Goal: Find specific page/section: Find specific page/section

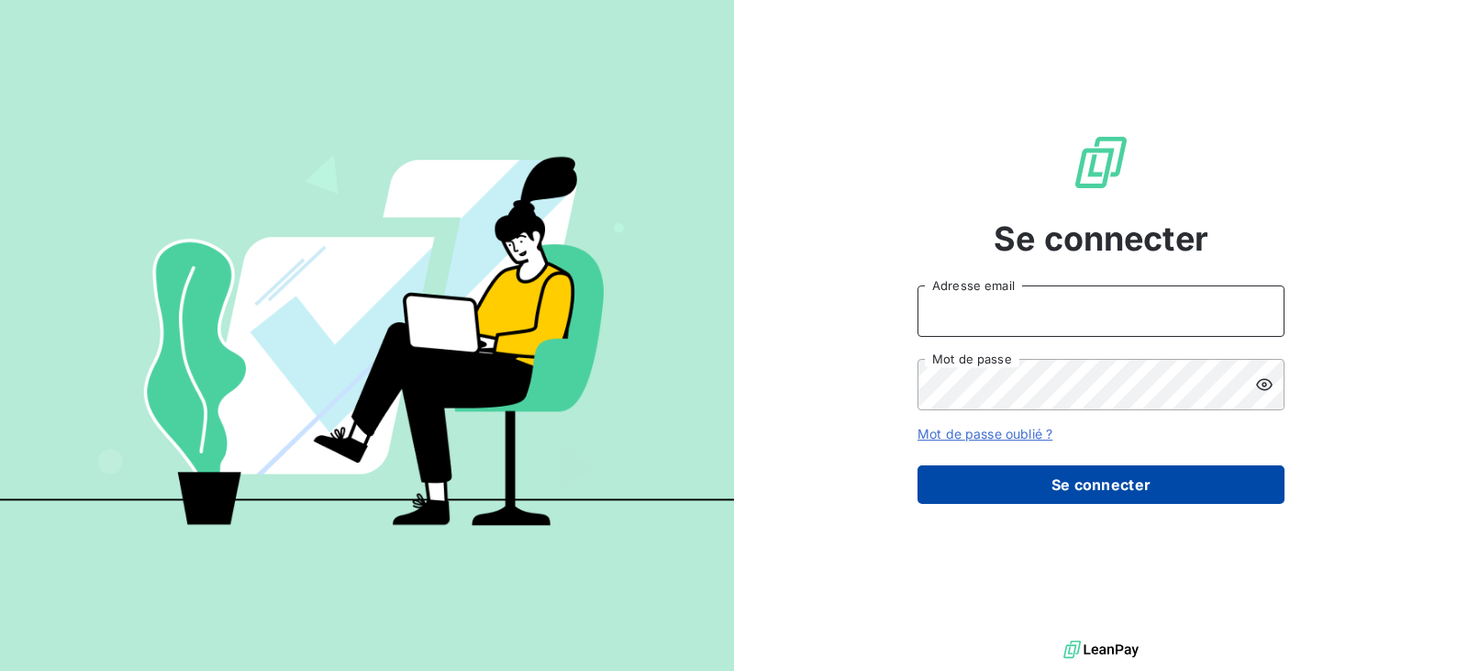
type input "[EMAIL_ADDRESS][DOMAIN_NAME]"
click at [976, 472] on button "Se connecter" at bounding box center [1101, 484] width 367 height 39
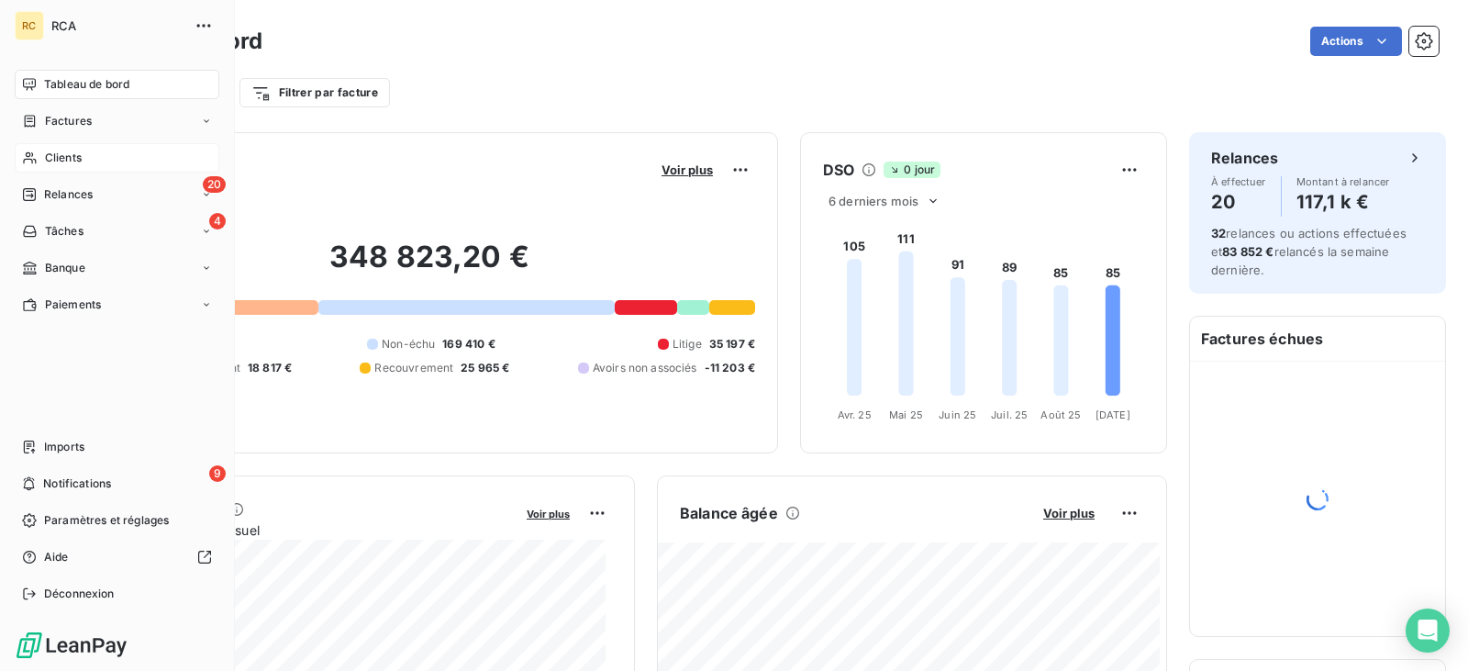
click at [59, 159] on span "Clients" at bounding box center [63, 158] width 37 height 17
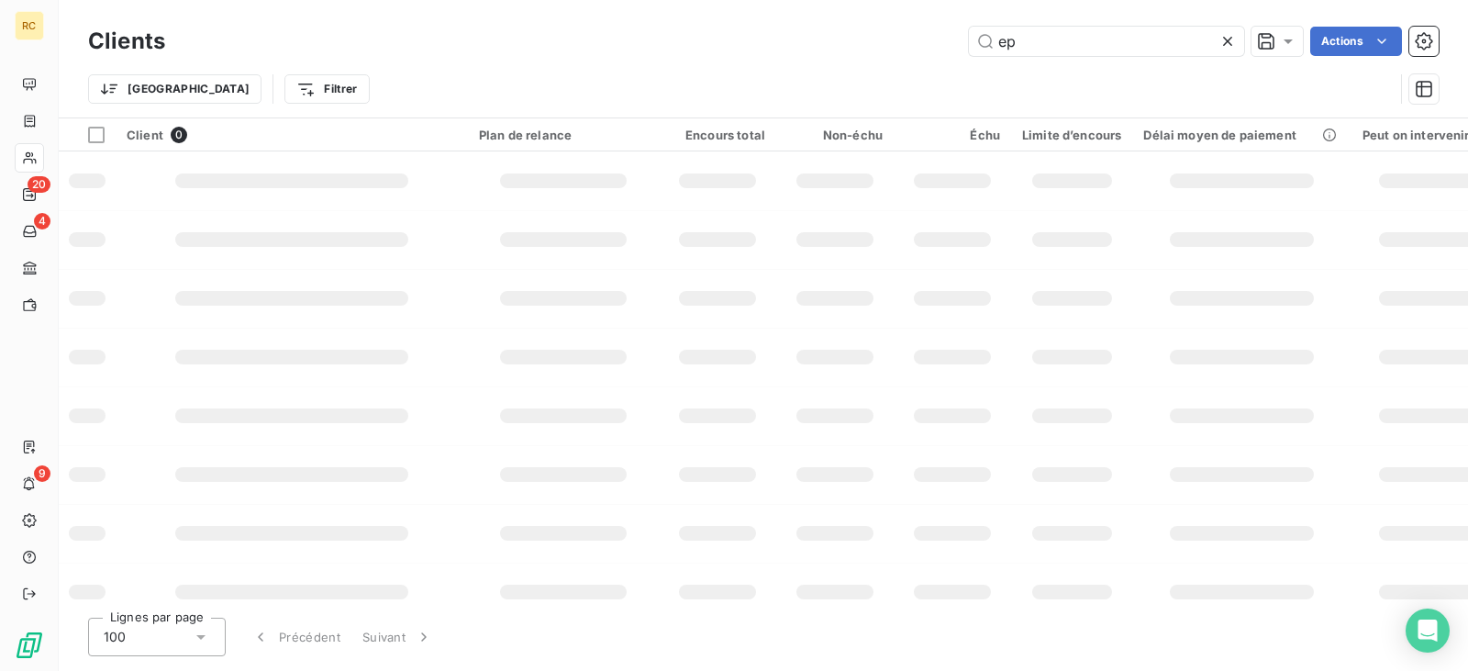
type input "e"
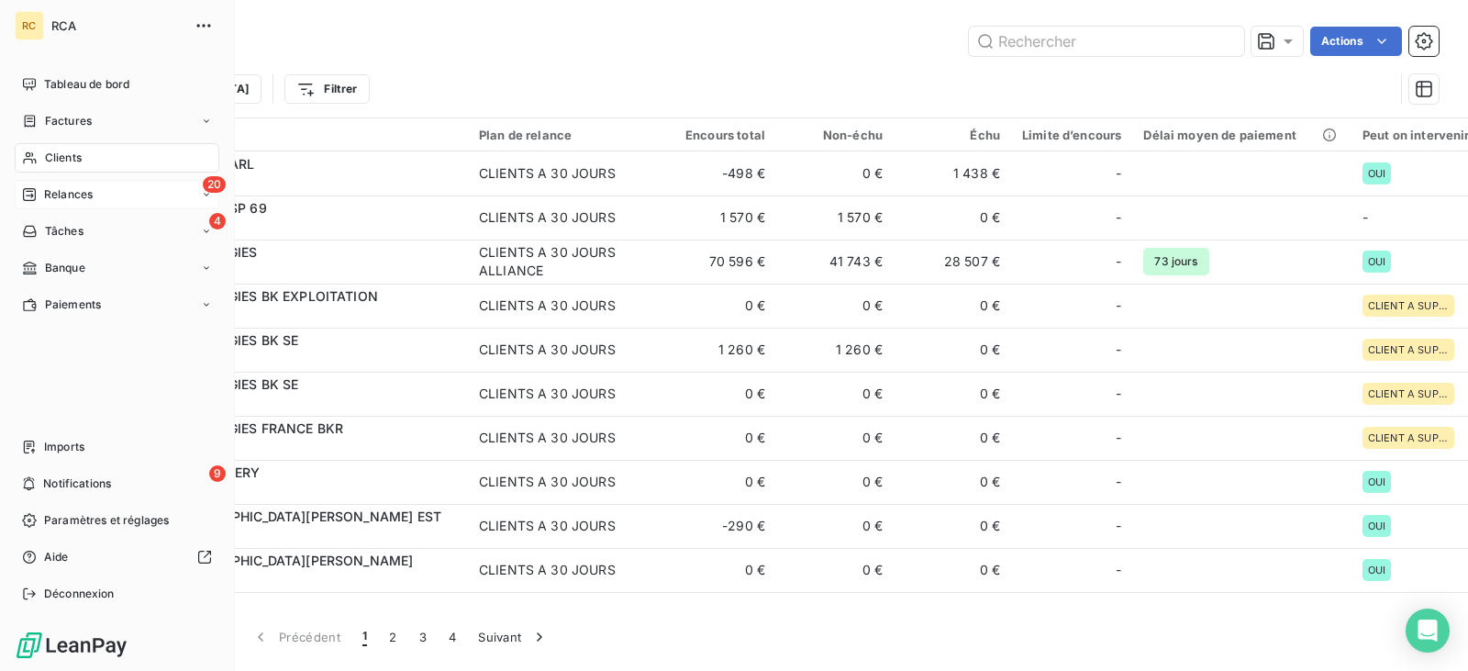
click at [84, 196] on span "Relances" at bounding box center [68, 194] width 49 height 17
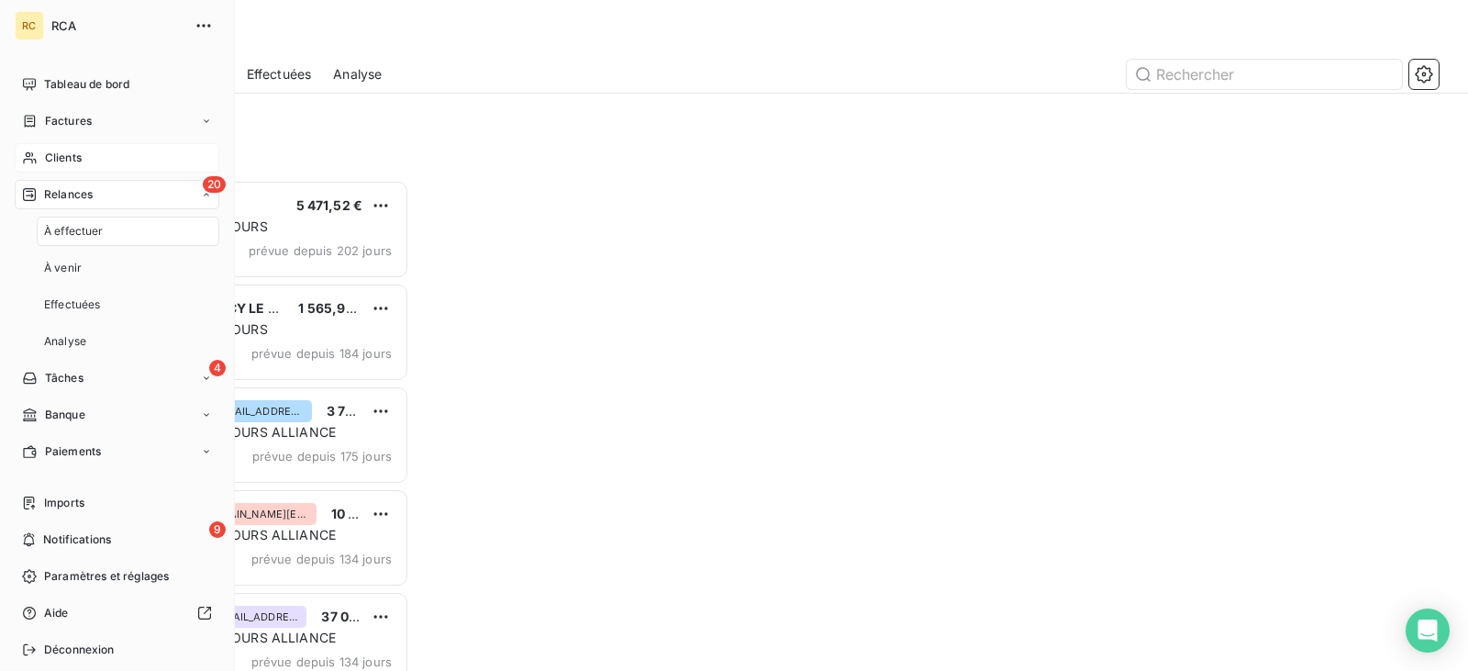
scroll to position [15, 15]
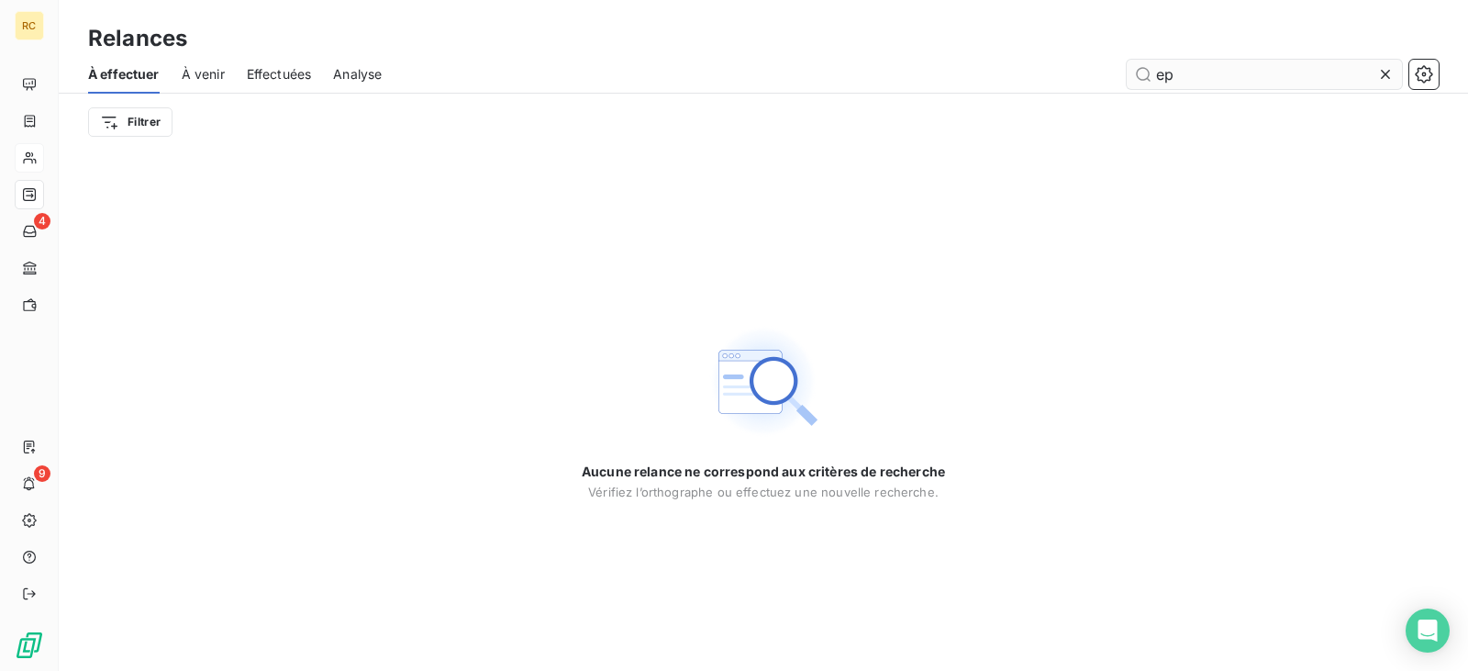
type input "e"
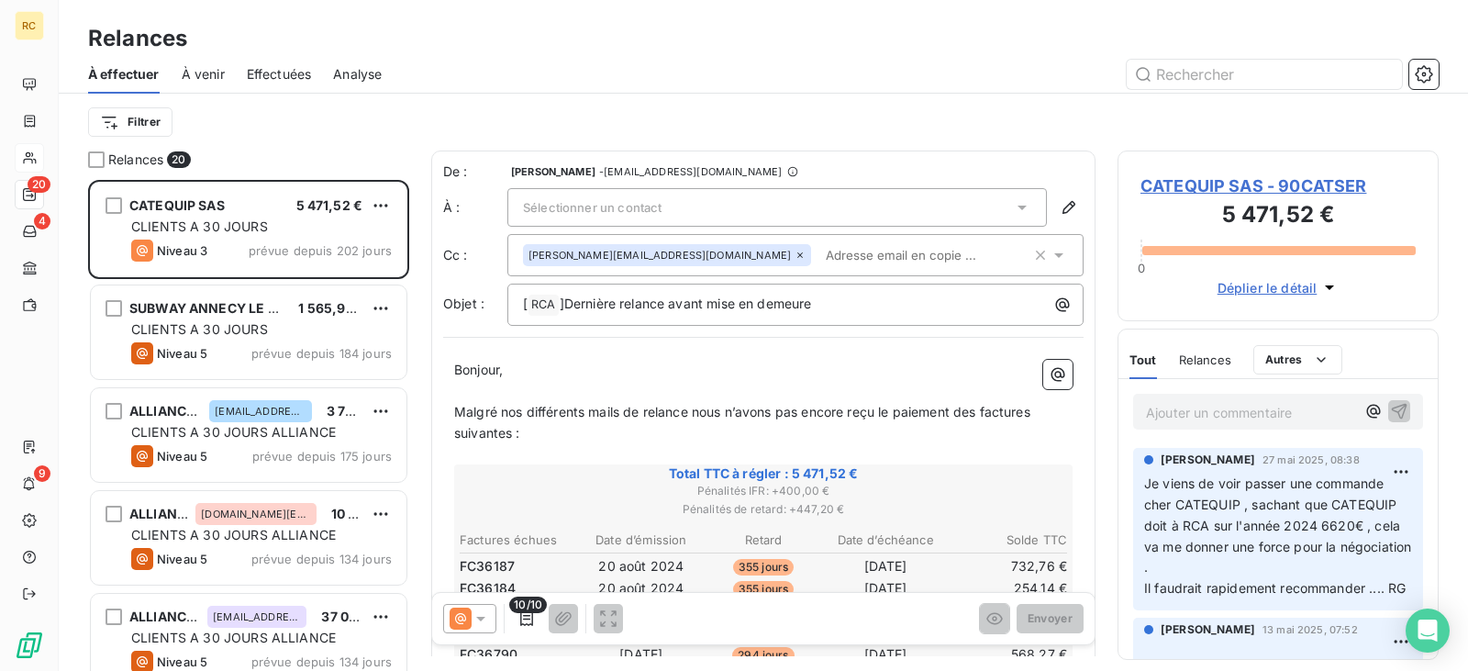
scroll to position [477, 307]
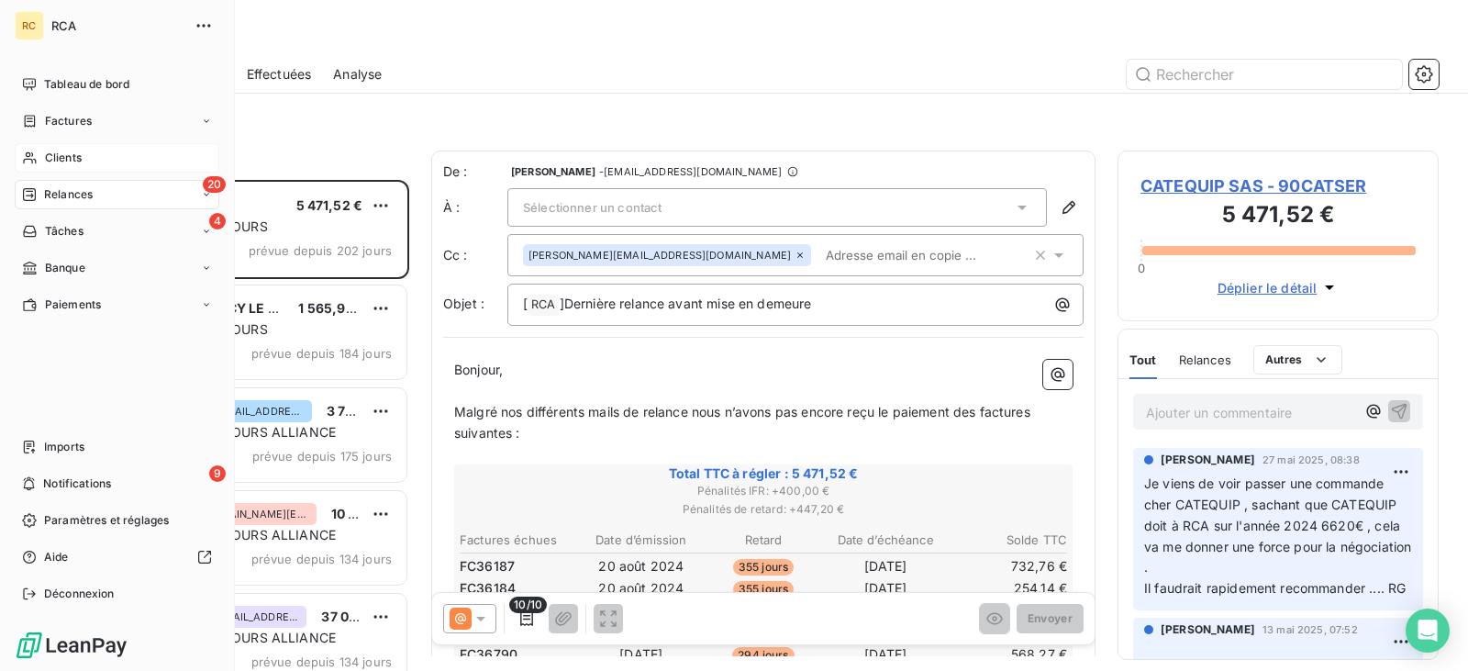
click at [97, 162] on div "Clients" at bounding box center [117, 157] width 205 height 29
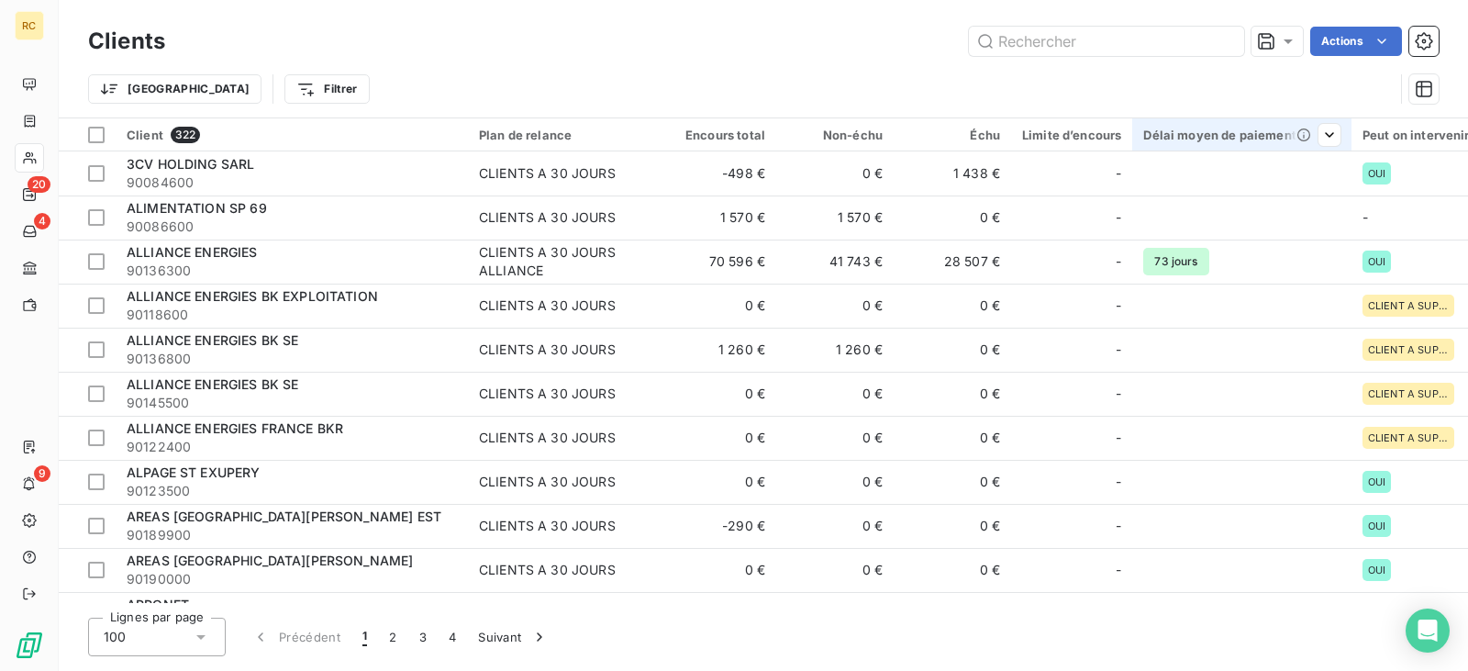
drag, startPoint x: 1132, startPoint y: 47, endPoint x: 1157, endPoint y: 128, distance: 85.6
click at [1132, 46] on input "text" at bounding box center [1106, 41] width 275 height 29
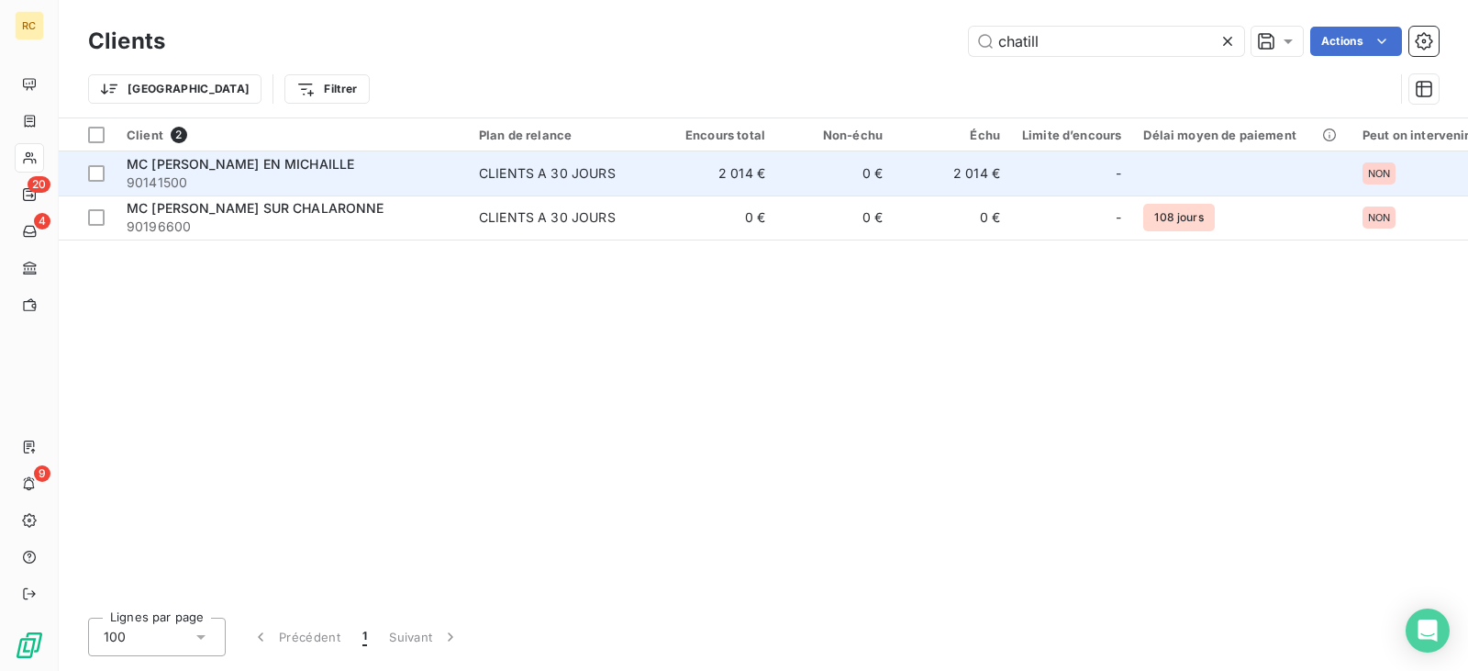
type input "chatill"
click at [446, 168] on div "MC [PERSON_NAME] EN MICHAILLE" at bounding box center [292, 164] width 330 height 18
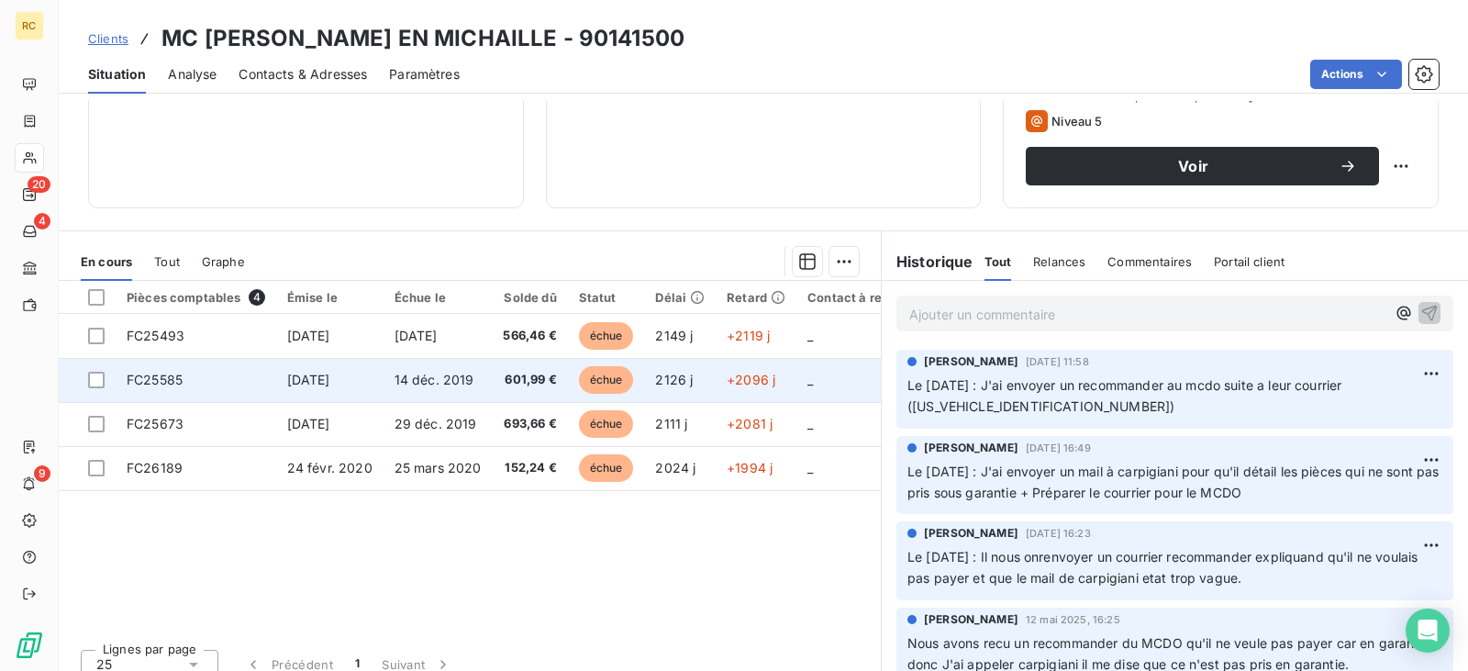
scroll to position [269, 0]
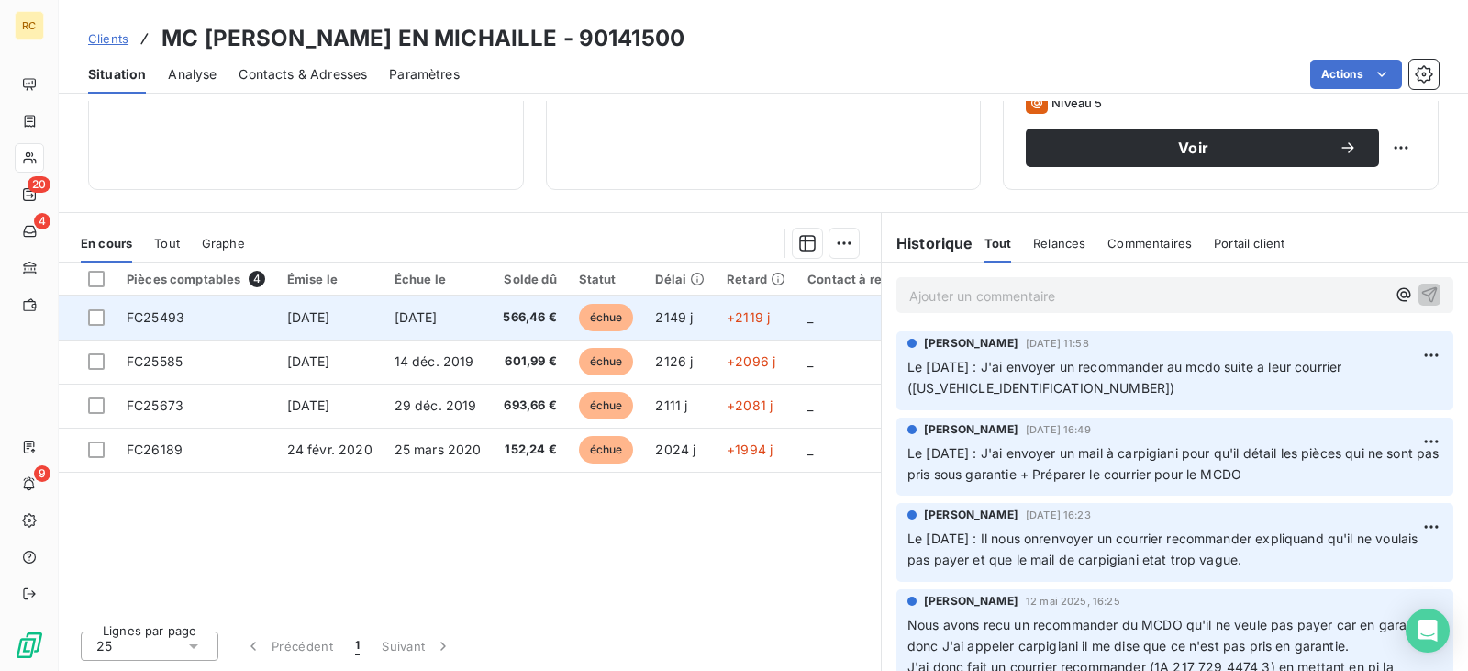
click at [502, 329] on td "566,46 €" at bounding box center [529, 318] width 75 height 44
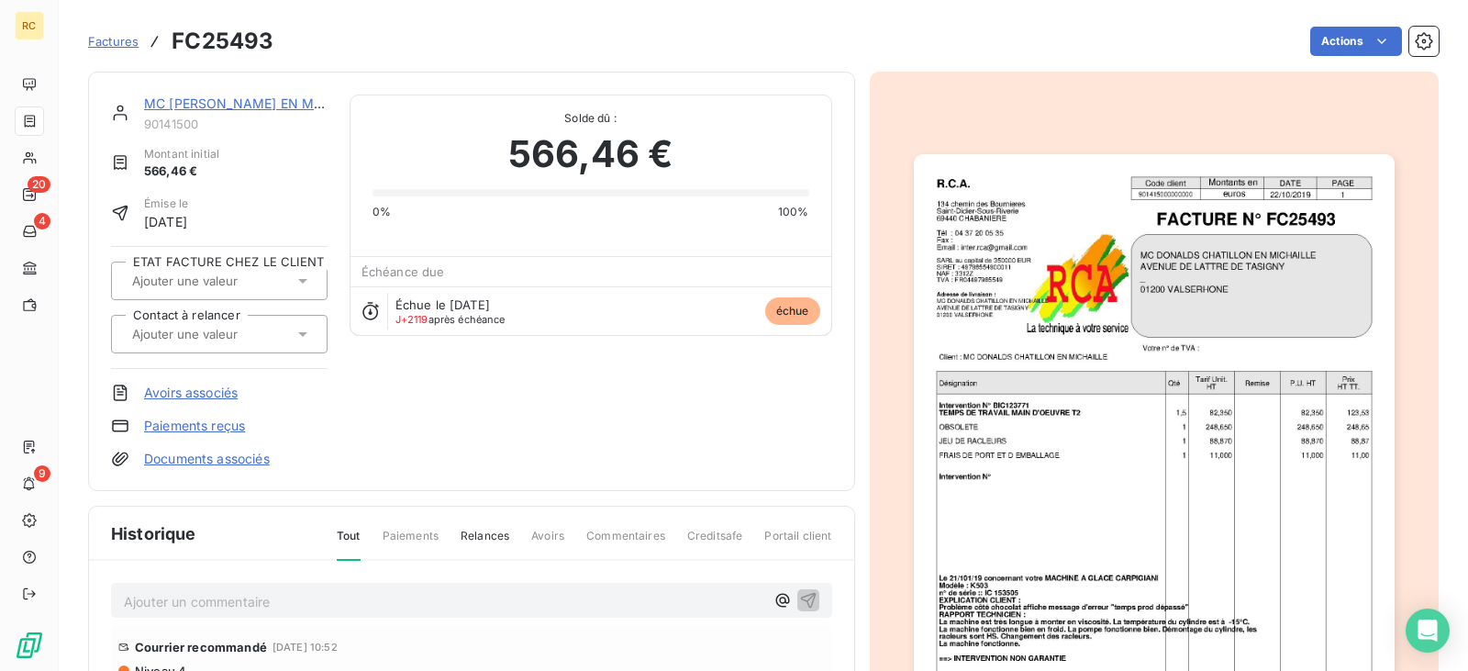
click at [278, 104] on link "MC [PERSON_NAME] EN MICHAILLE" at bounding box center [258, 103] width 228 height 16
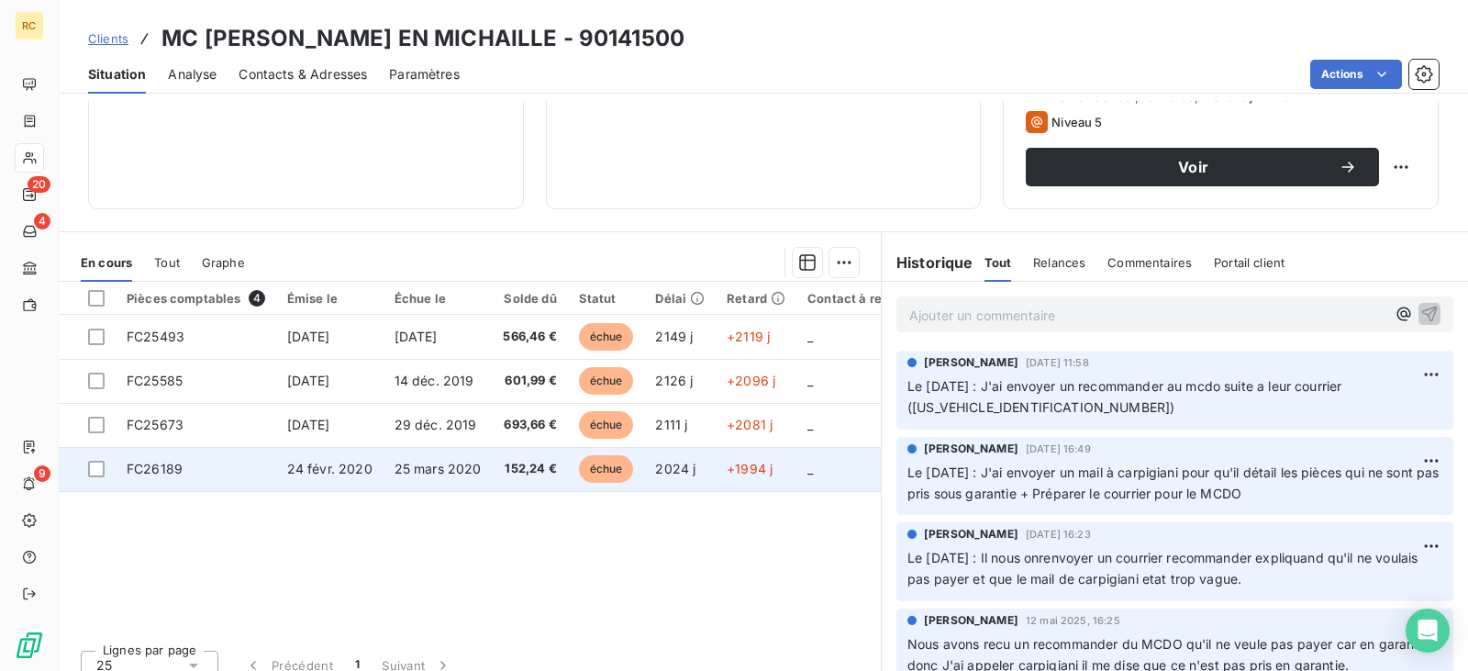
scroll to position [269, 0]
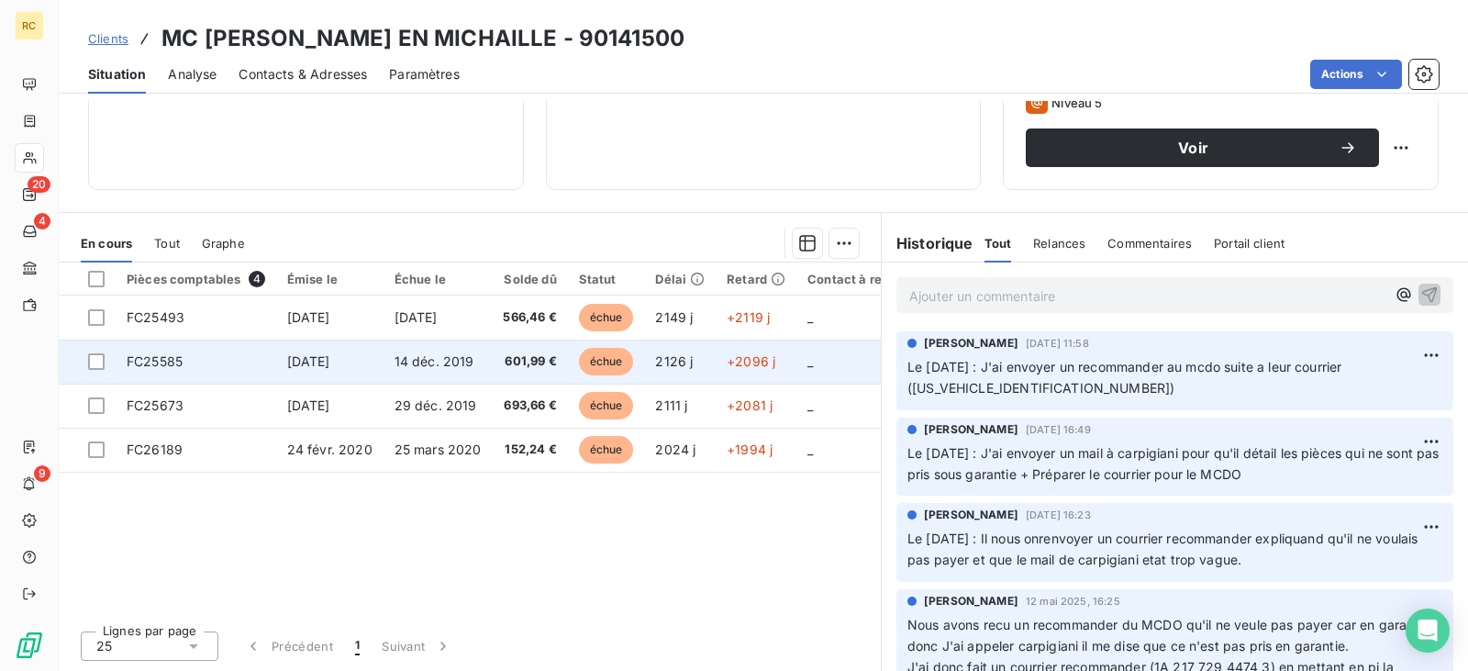
click at [433, 365] on span "14 déc. 2019" at bounding box center [435, 361] width 80 height 16
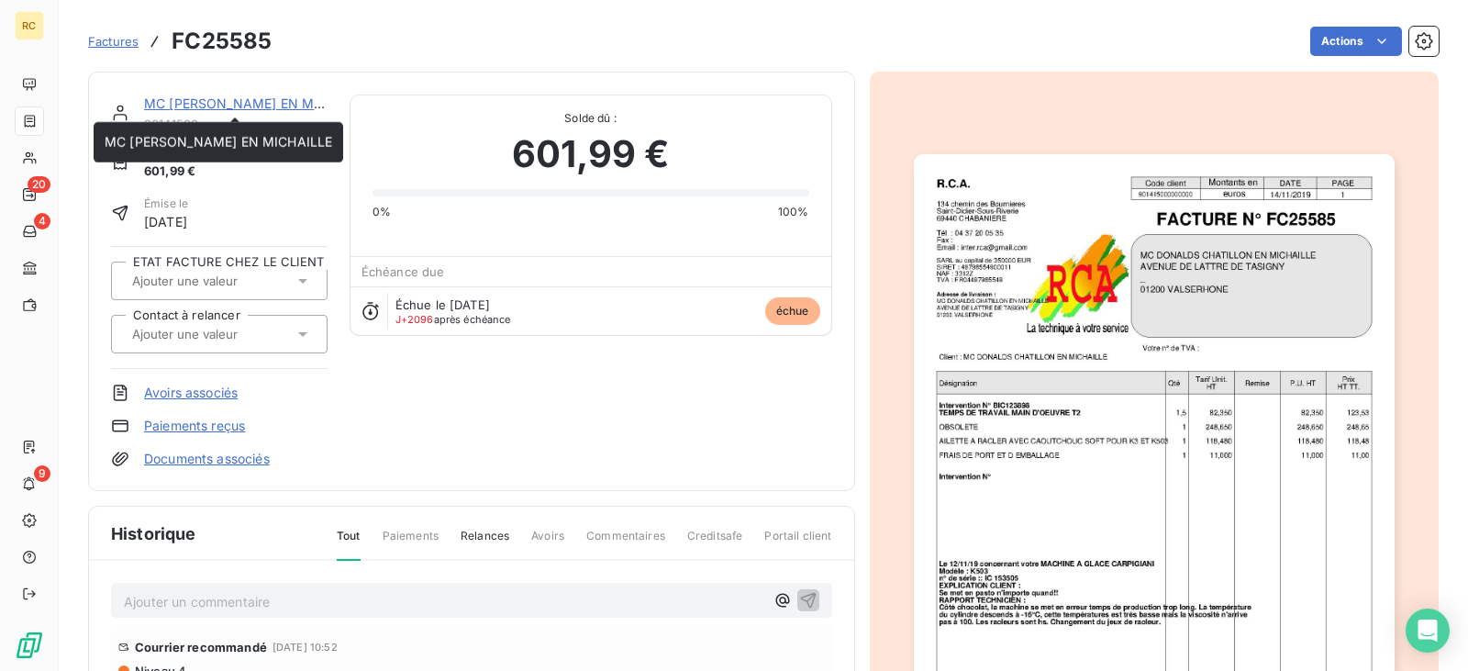
click at [221, 105] on link "MC [PERSON_NAME] EN MICHAILLE" at bounding box center [258, 103] width 228 height 16
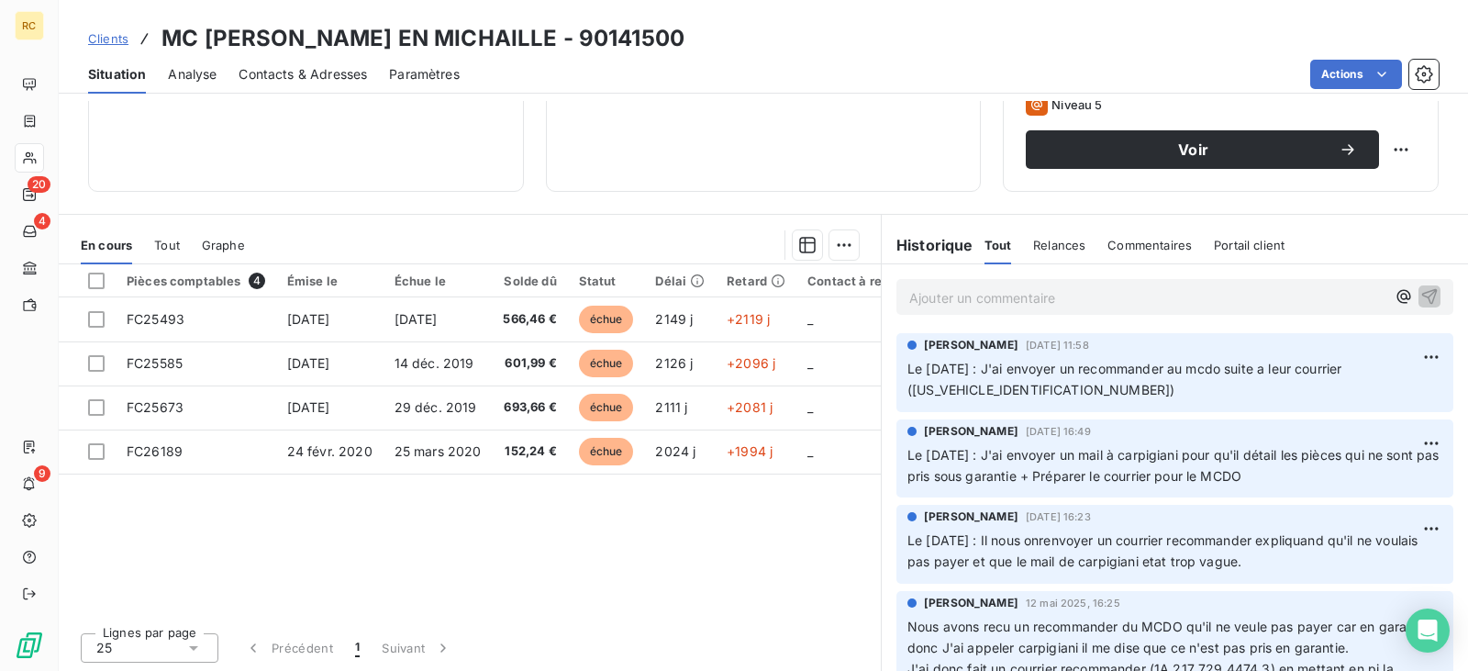
scroll to position [269, 0]
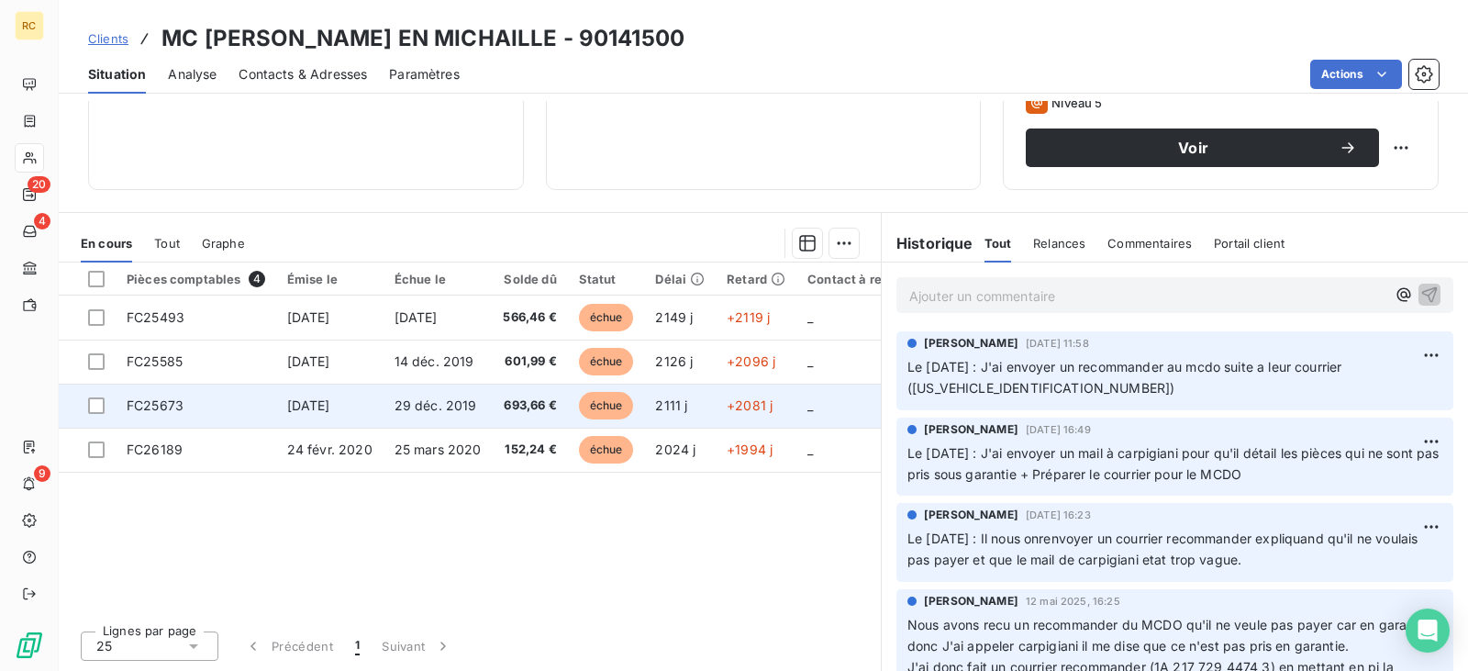
click at [252, 414] on td "FC25673" at bounding box center [196, 406] width 161 height 44
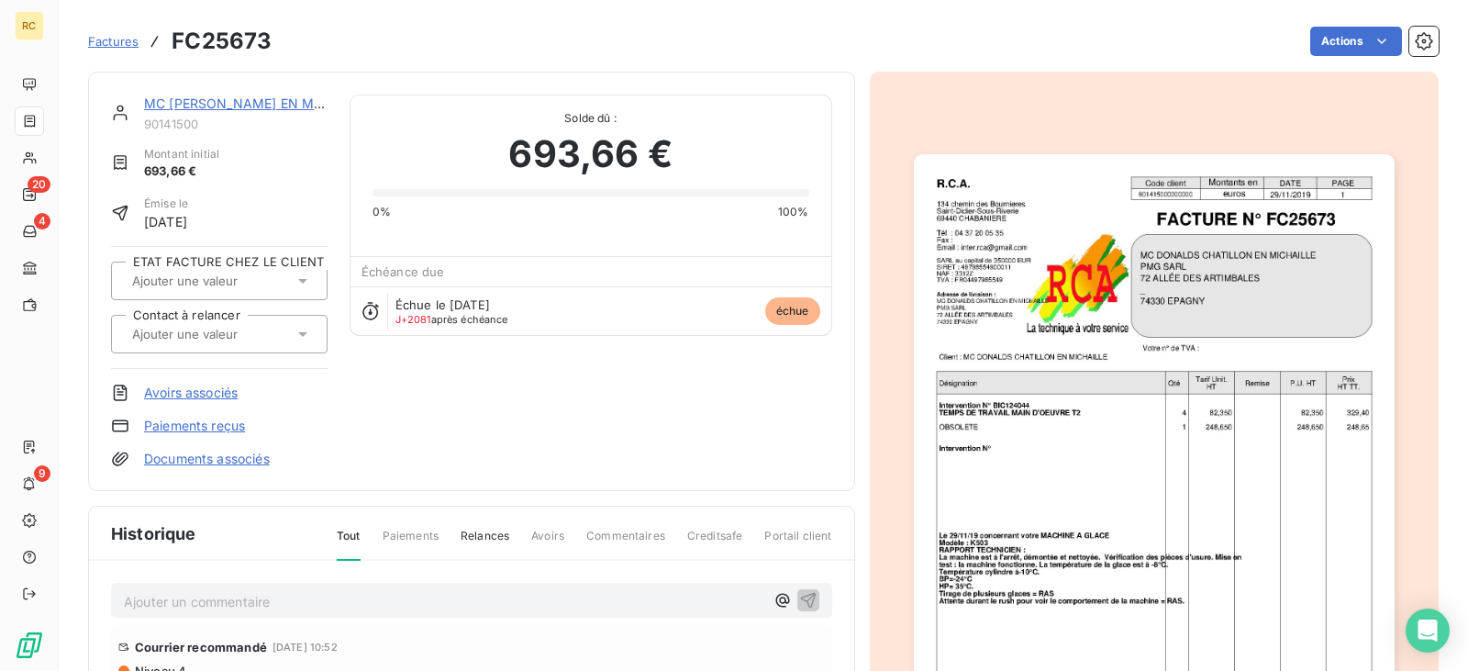
click at [206, 104] on link "MC [PERSON_NAME] EN MICHAILLE" at bounding box center [258, 103] width 228 height 16
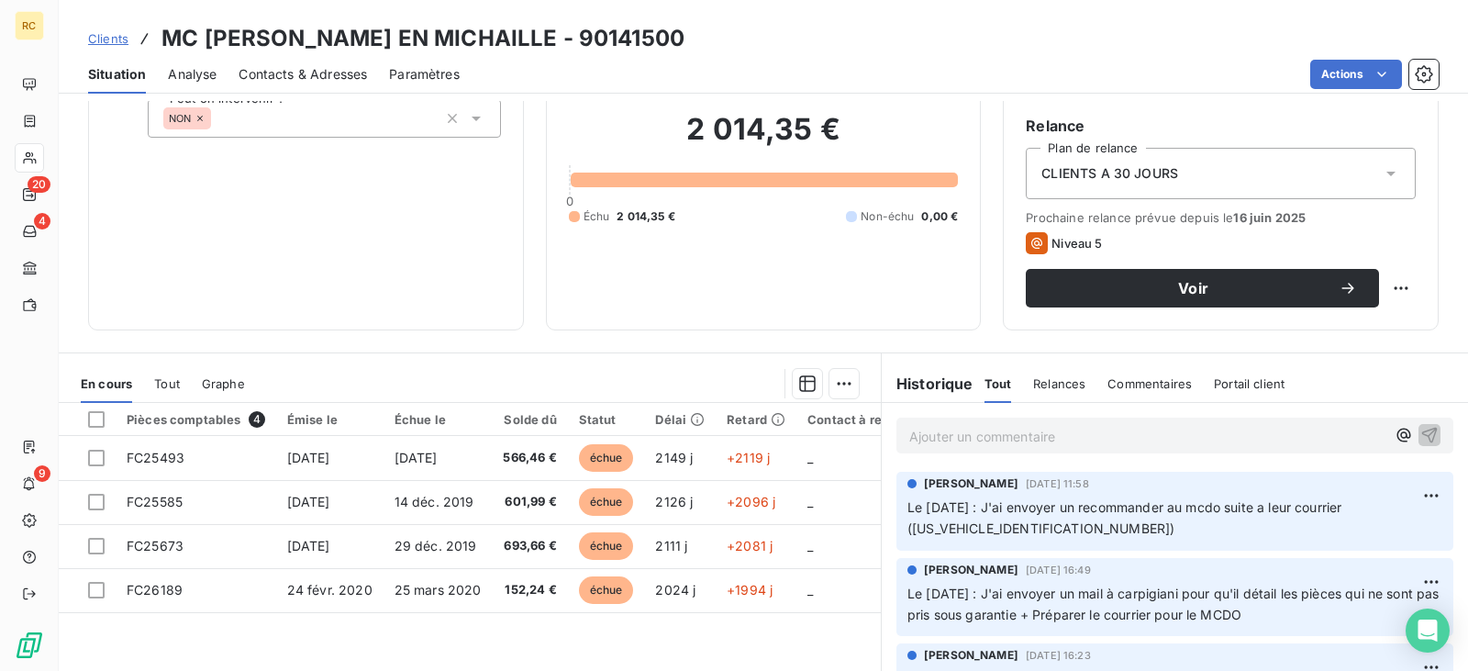
scroll to position [269, 0]
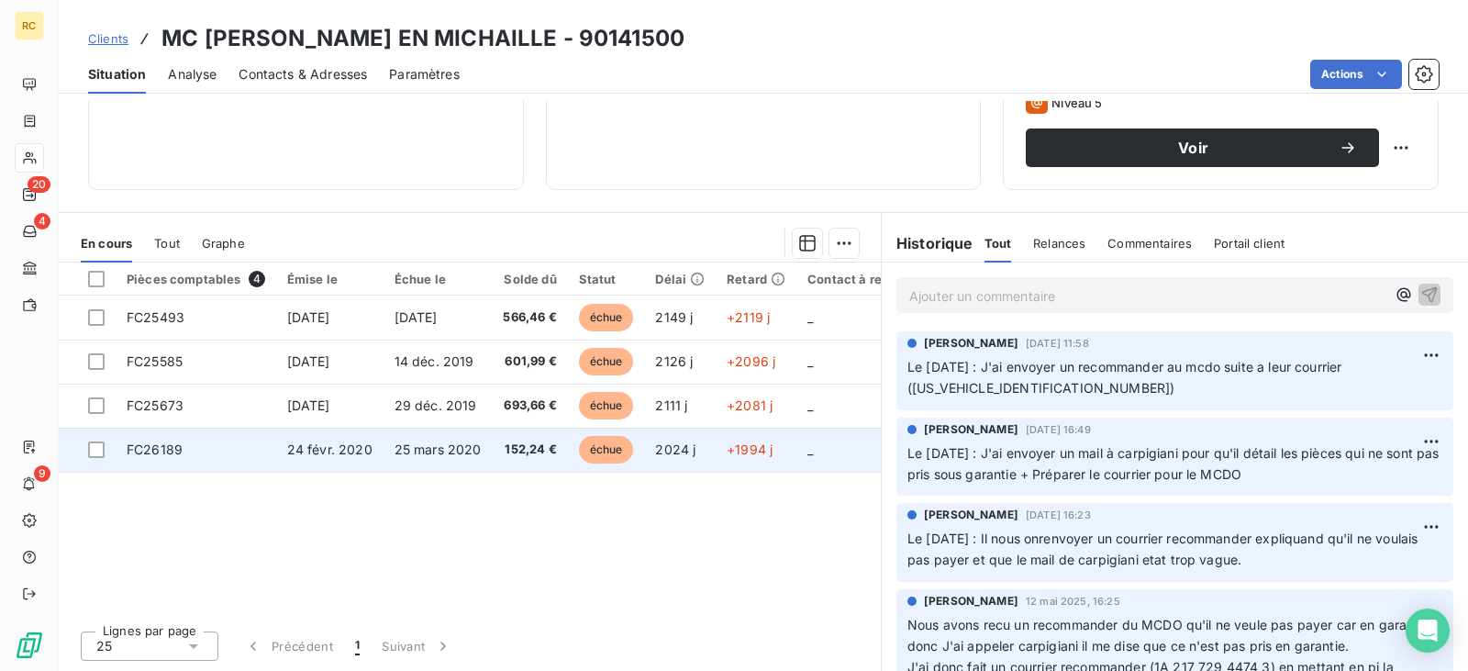
click at [194, 455] on td "FC26189" at bounding box center [196, 450] width 161 height 44
